Goal: Task Accomplishment & Management: Complete application form

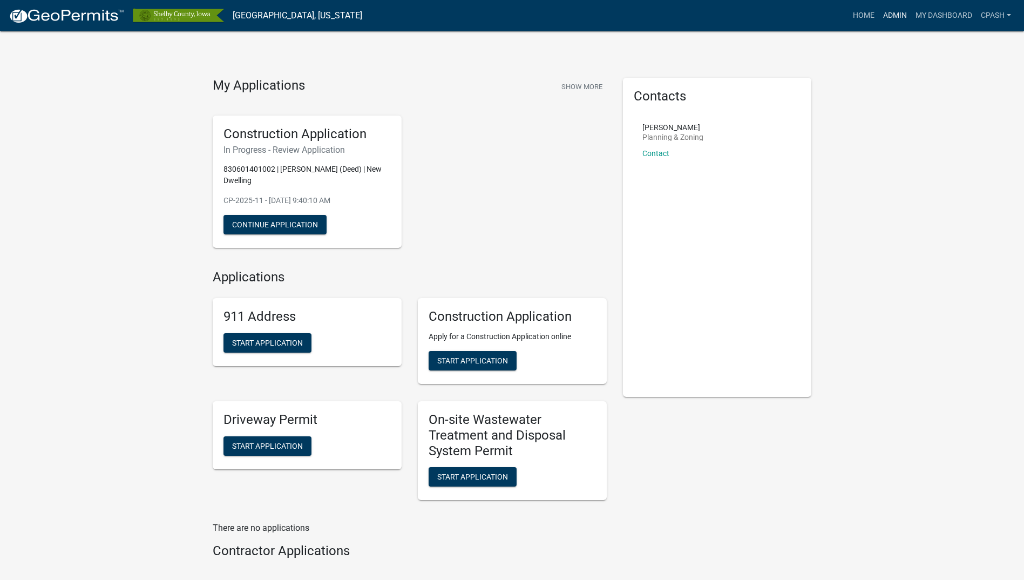
drag, startPoint x: 897, startPoint y: 13, endPoint x: 867, endPoint y: 22, distance: 31.6
click at [897, 13] on link "Admin" at bounding box center [895, 15] width 32 height 21
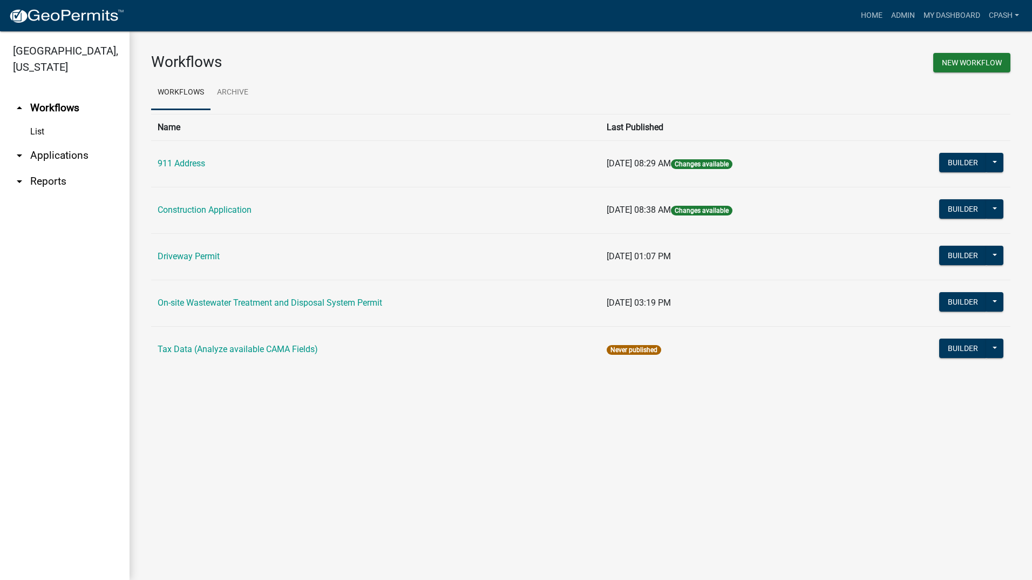
click at [19, 149] on icon "arrow_drop_down" at bounding box center [19, 155] width 13 height 13
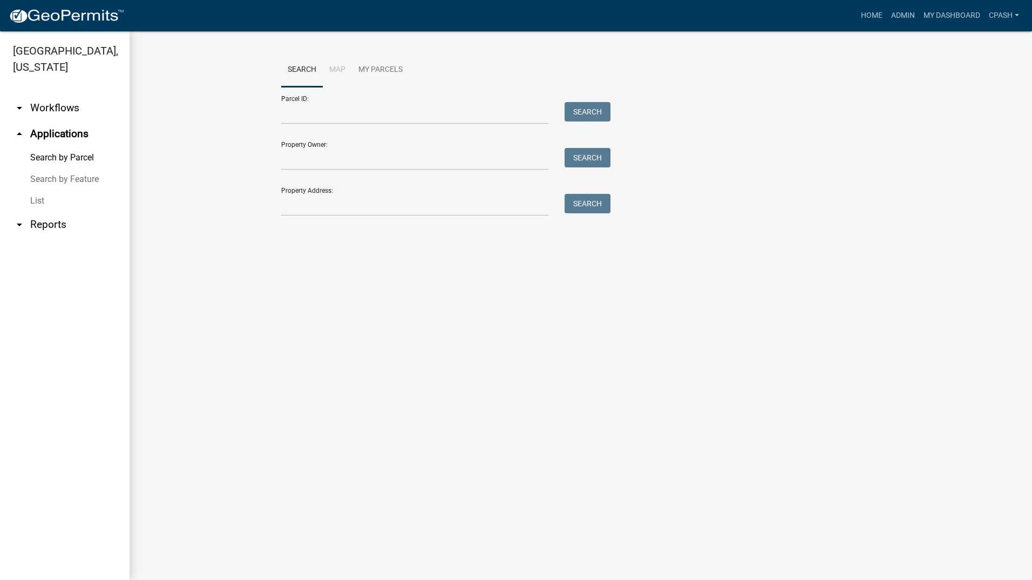
click at [36, 190] on link "List" at bounding box center [65, 201] width 130 height 22
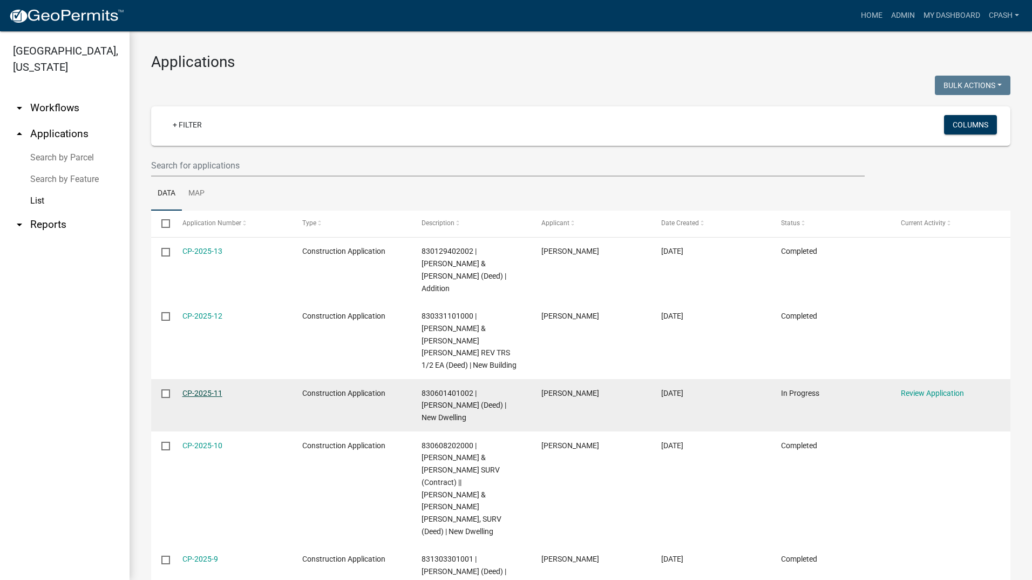
click at [199, 389] on link "CP-2025-11" at bounding box center [202, 393] width 40 height 9
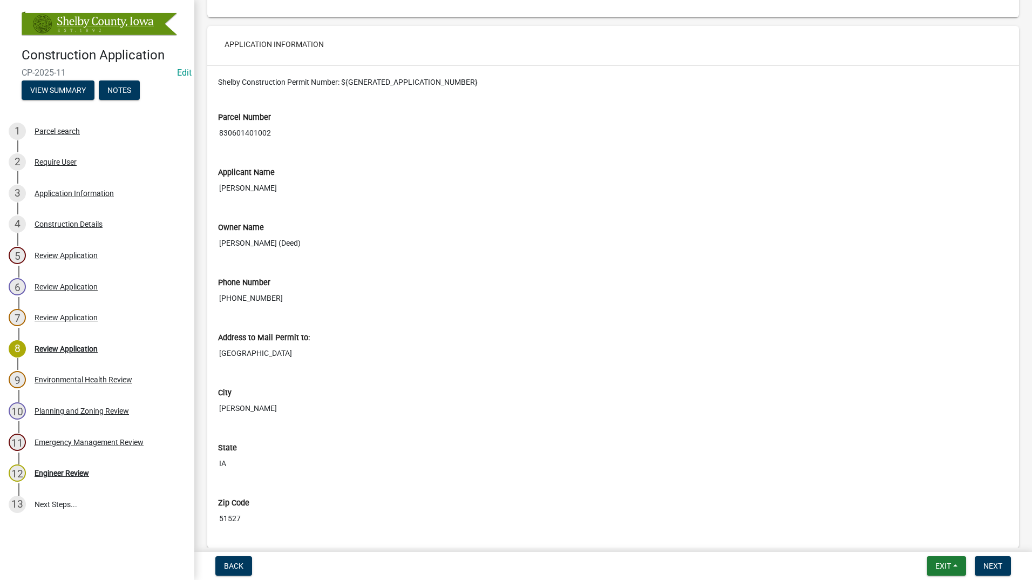
scroll to position [594, 0]
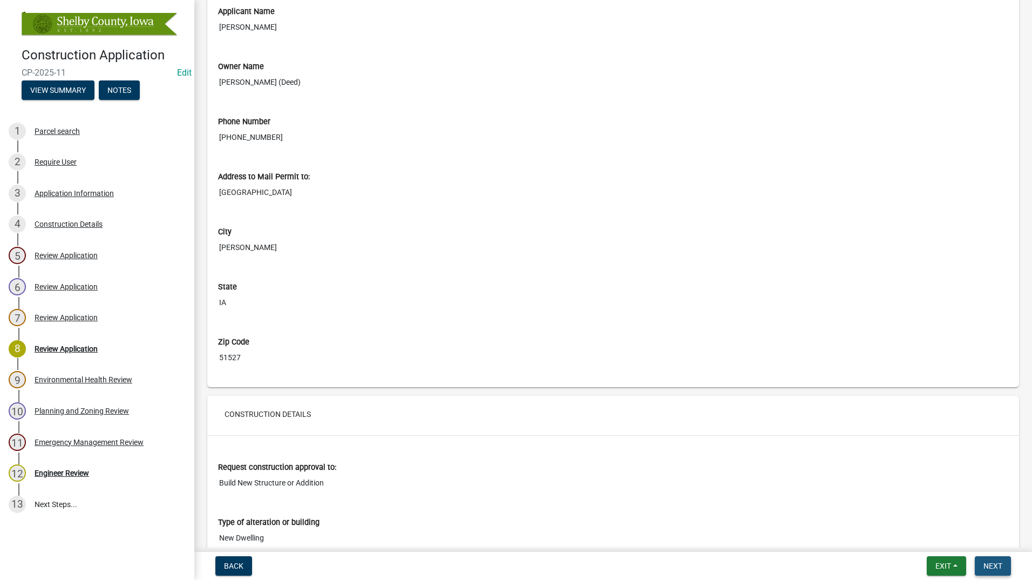
click at [987, 559] on button "Next" at bounding box center [993, 565] width 36 height 19
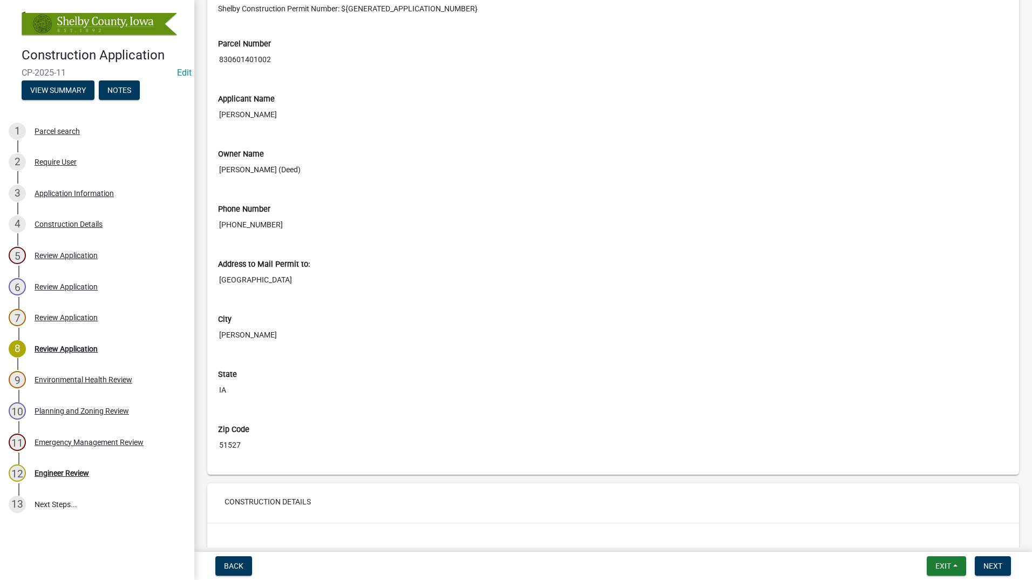
scroll to position [216, 0]
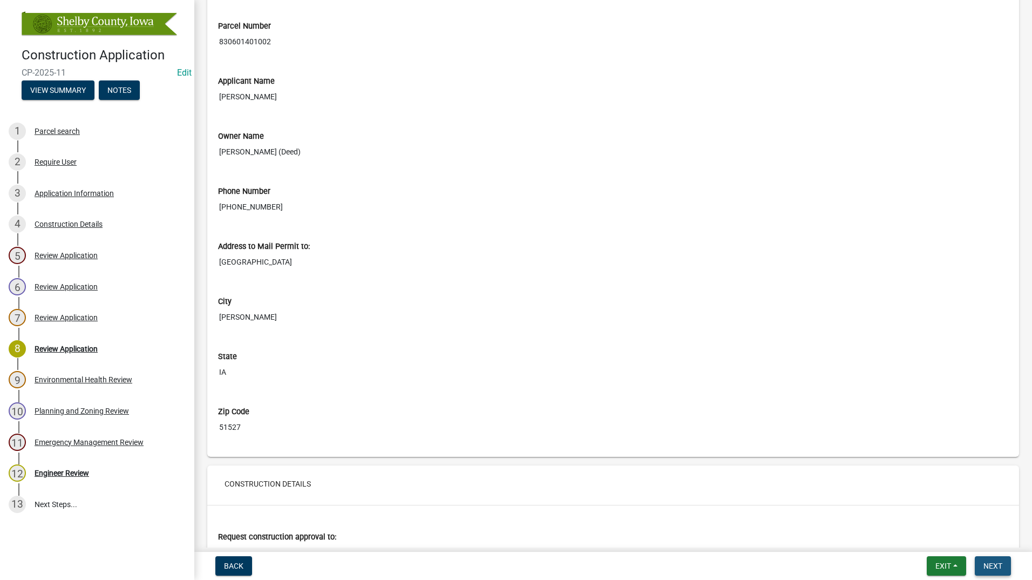
click at [996, 561] on span "Next" at bounding box center [992, 565] width 19 height 9
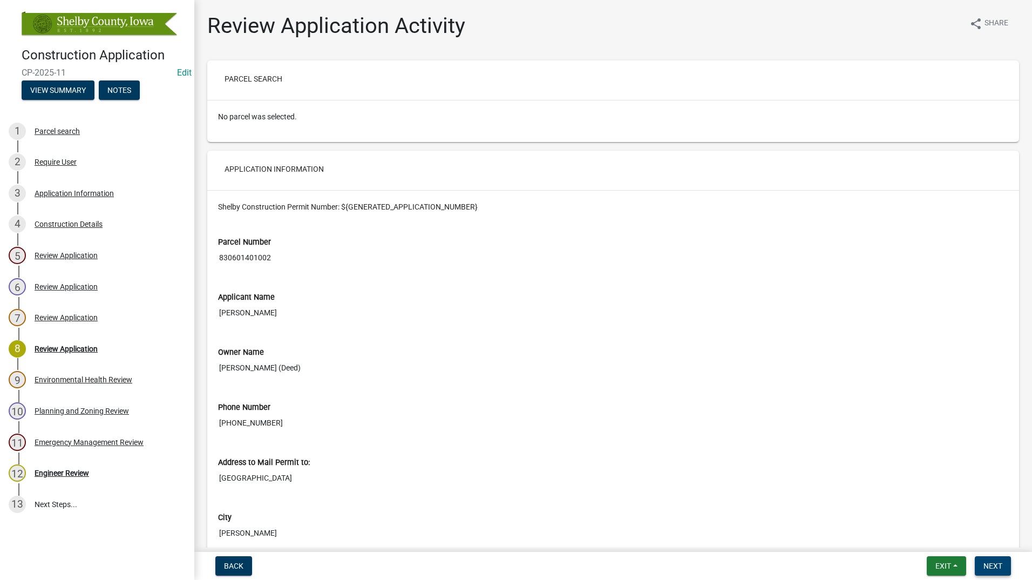
click at [993, 564] on span "Next" at bounding box center [992, 565] width 19 height 9
click at [957, 566] on button "Exit" at bounding box center [946, 565] width 39 height 19
click at [911, 535] on button "Save & Exit" at bounding box center [923, 538] width 86 height 26
